Goal: Navigation & Orientation: Find specific page/section

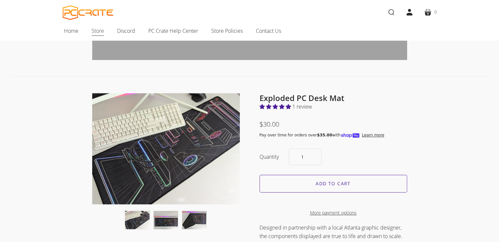
click at [100, 30] on span "Store" at bounding box center [97, 31] width 12 height 9
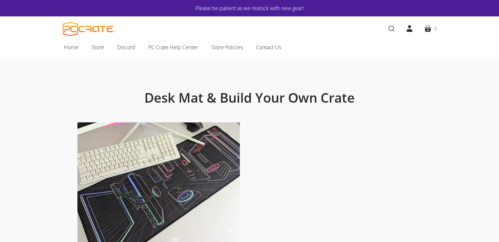
click at [3, 2] on div "Please be patient as we restock with new gear!" at bounding box center [249, 8] width 499 height 16
